Goal: Understand site structure: Understand site structure

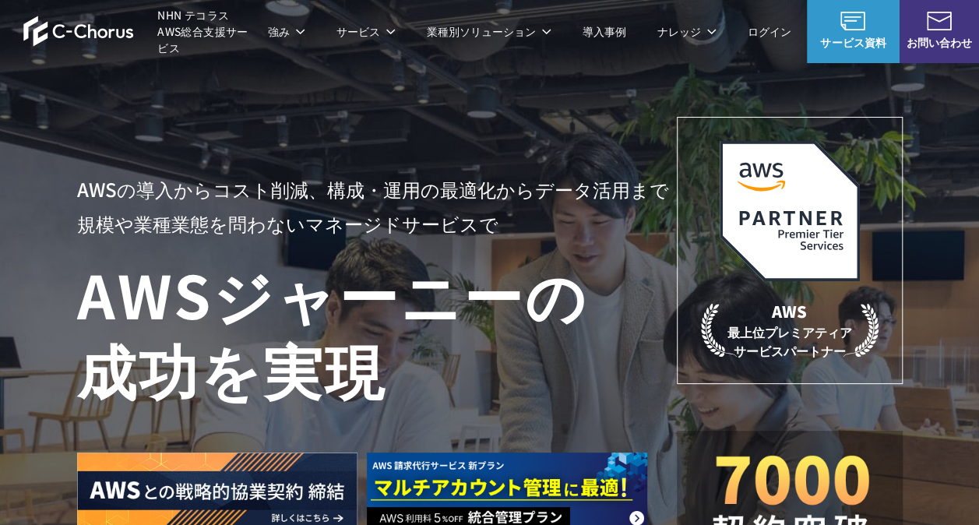
click at [226, 28] on span "NHN テコラス AWS総合支援サービス" at bounding box center [204, 31] width 94 height 49
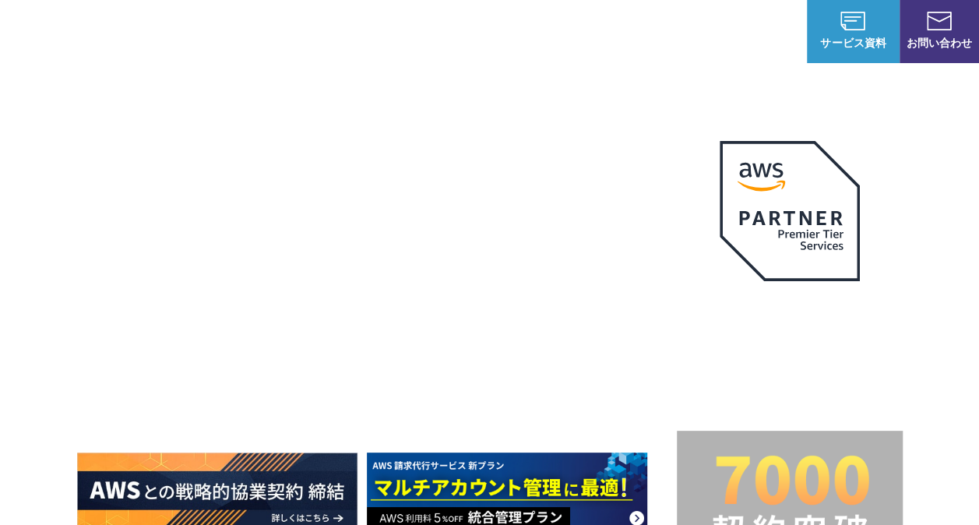
click at [285, 29] on p "強み" at bounding box center [286, 31] width 37 height 16
click at [350, 28] on p "サービス" at bounding box center [365, 31] width 59 height 16
